Goal: Transaction & Acquisition: Purchase product/service

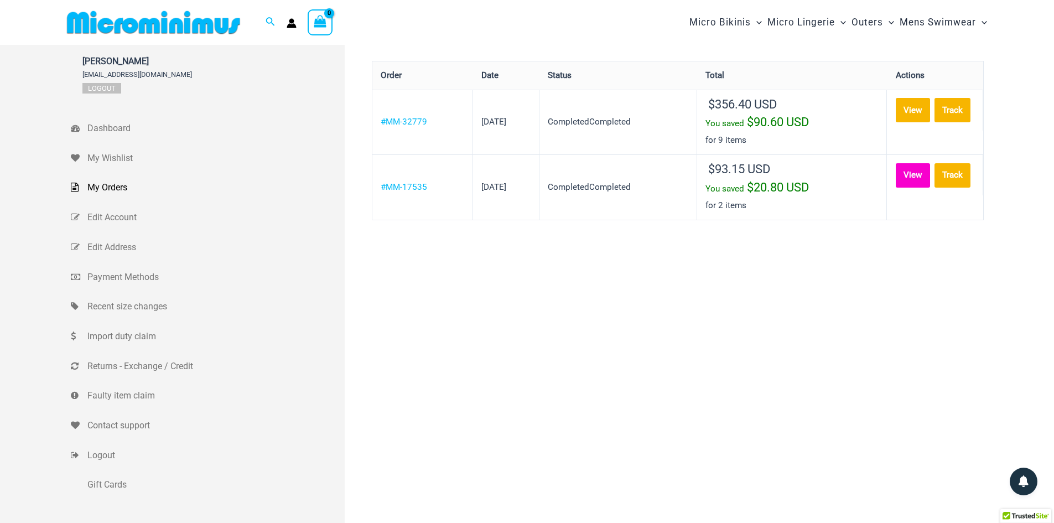
click at [919, 173] on link "View" at bounding box center [912, 175] width 34 height 24
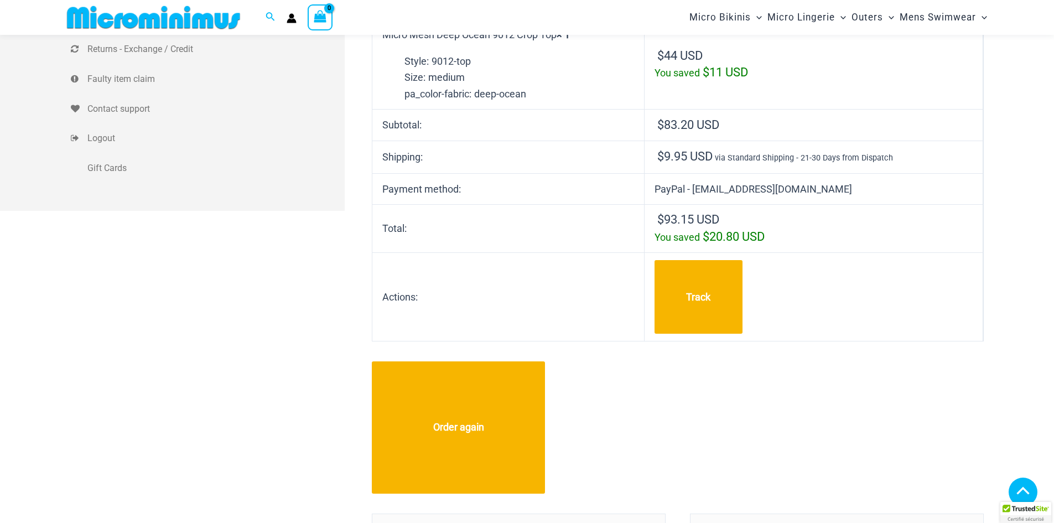
scroll to position [306, 0]
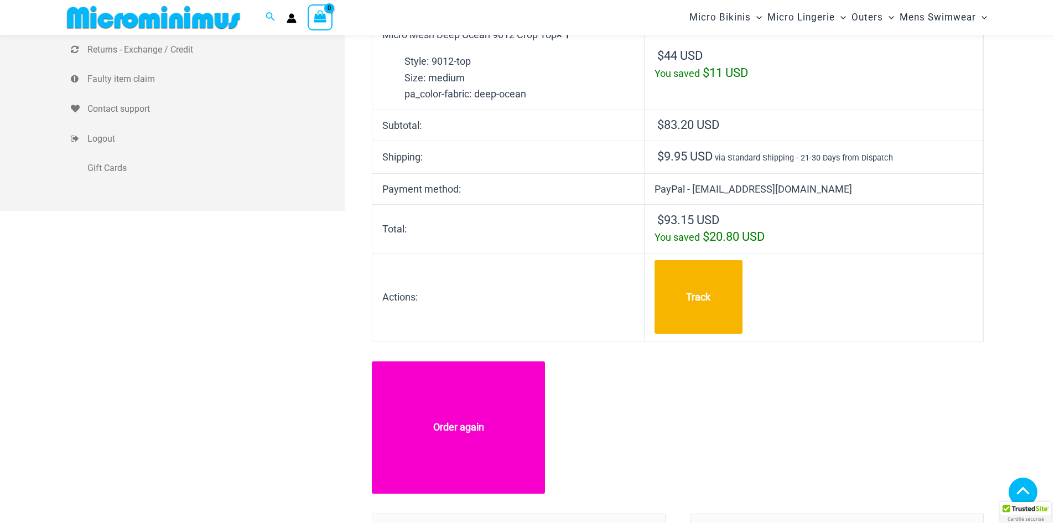
click at [479, 423] on link "Order again" at bounding box center [458, 427] width 173 height 132
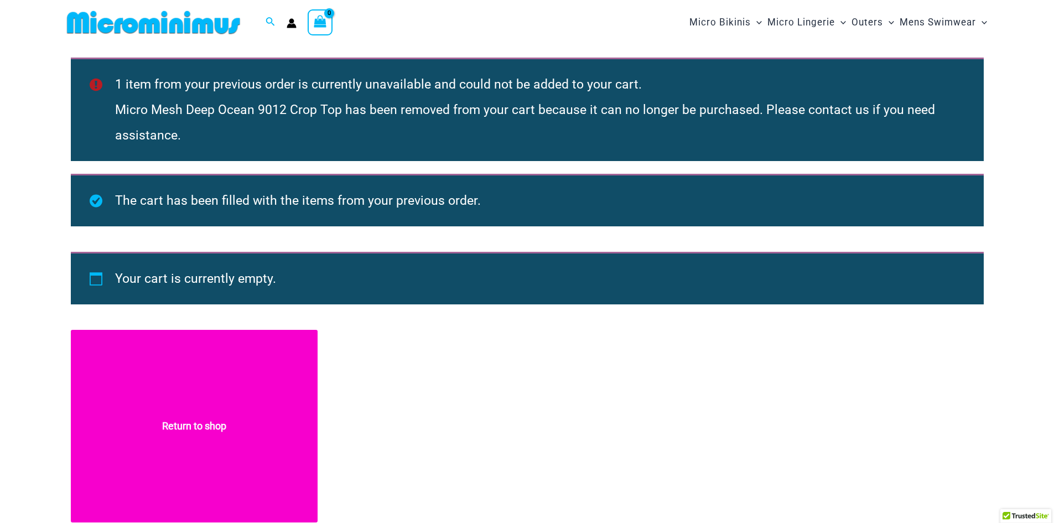
click at [237, 426] on link "Return to shop" at bounding box center [194, 426] width 247 height 192
